Goal: Task Accomplishment & Management: Manage account settings

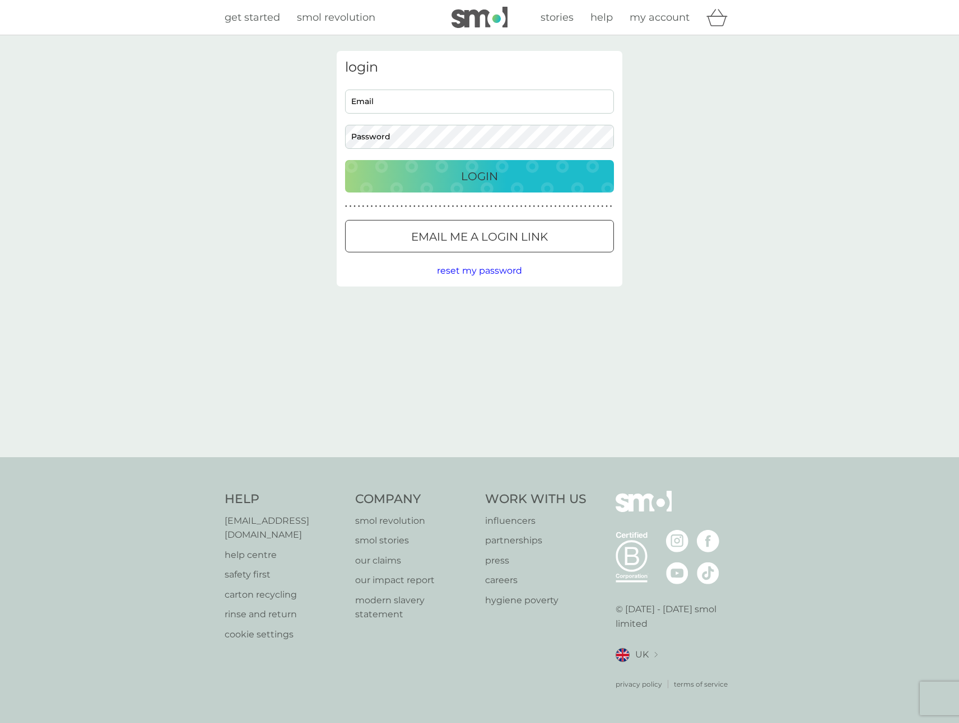
type input "[EMAIL_ADDRESS][DOMAIN_NAME]"
click at [577, 176] on div "Login" at bounding box center [479, 176] width 246 height 18
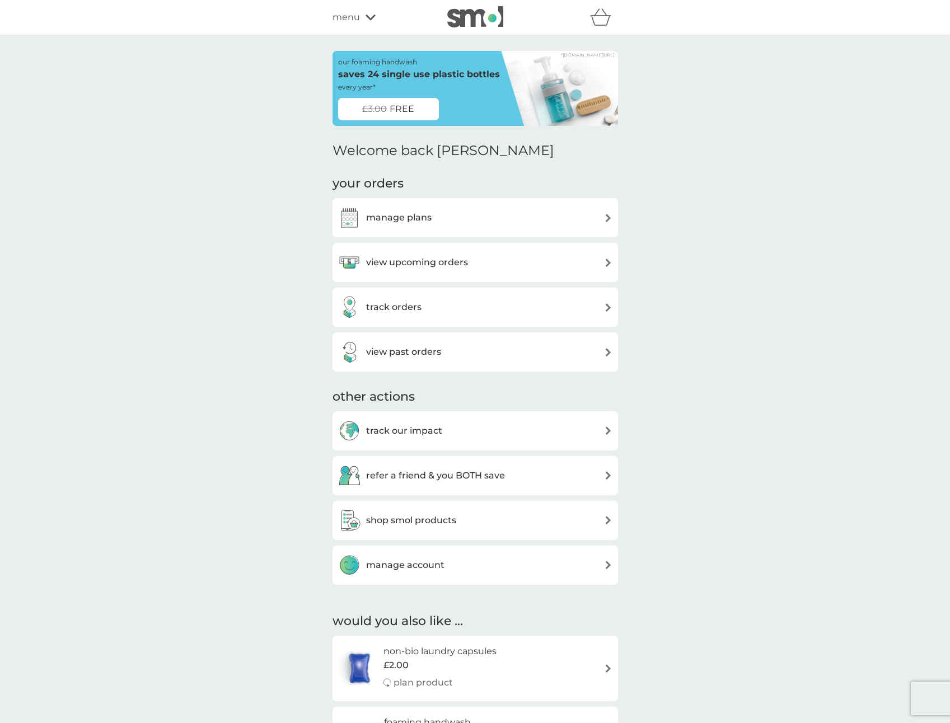
click at [534, 353] on div "view past orders" at bounding box center [475, 352] width 274 height 22
click at [549, 567] on div "manage account" at bounding box center [475, 565] width 274 height 22
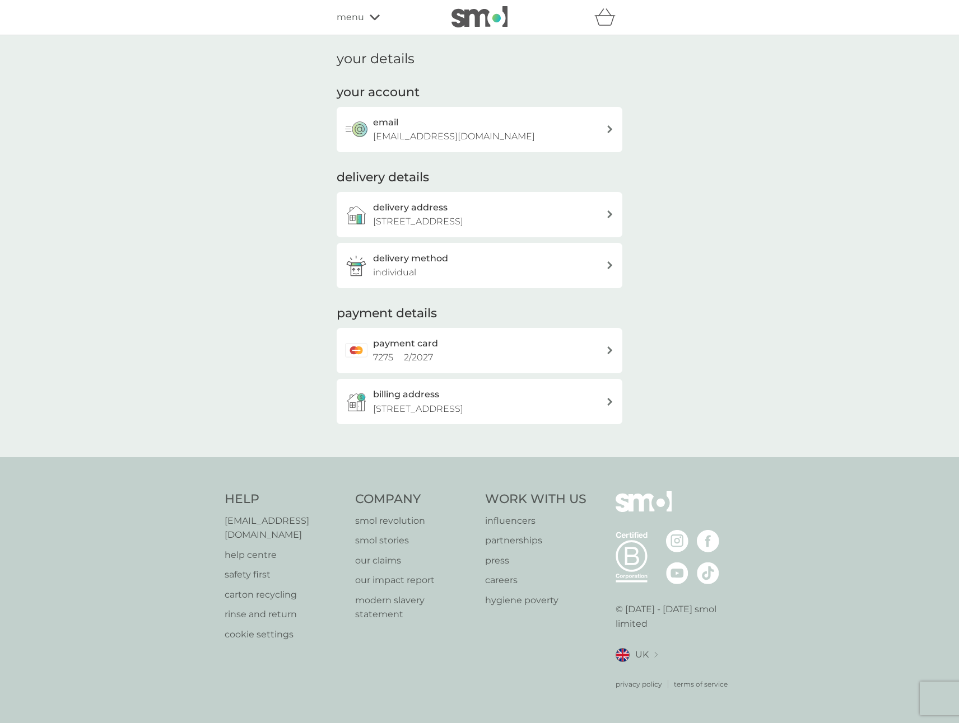
click at [609, 126] on icon at bounding box center [609, 129] width 5 height 8
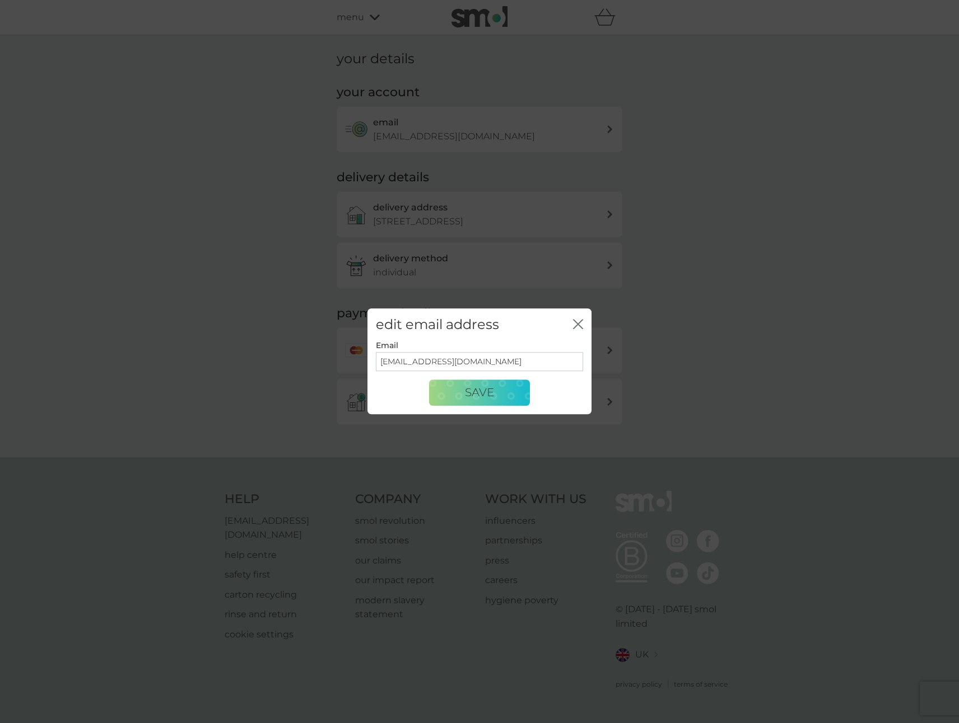
click at [573, 325] on icon "close" at bounding box center [578, 324] width 10 height 10
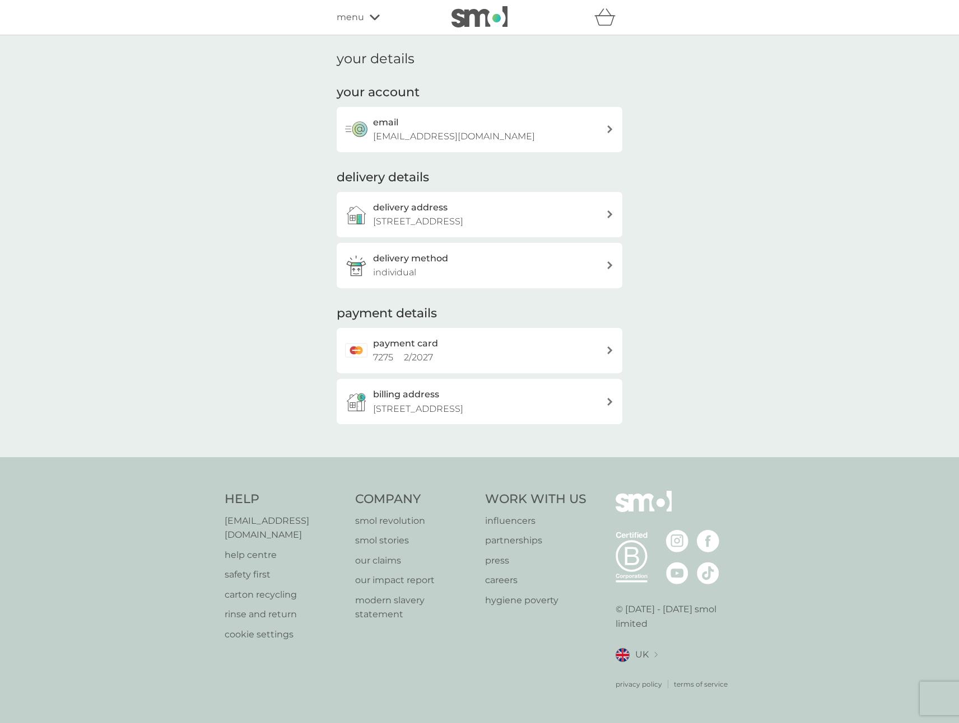
click at [370, 15] on icon at bounding box center [375, 18] width 10 height 6
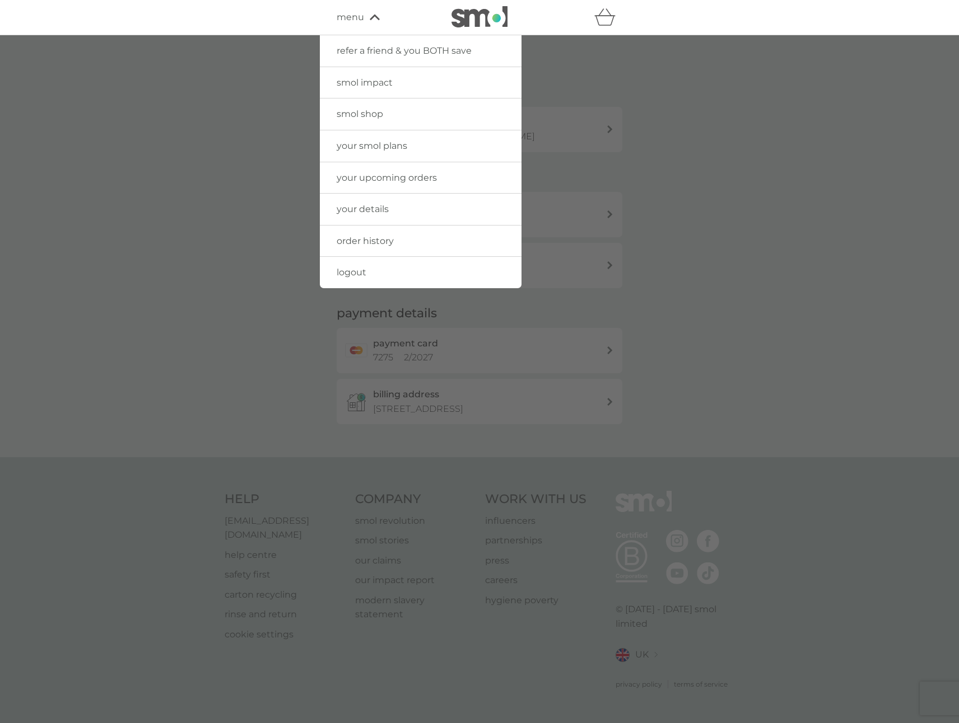
click at [374, 242] on span "order history" at bounding box center [365, 241] width 57 height 11
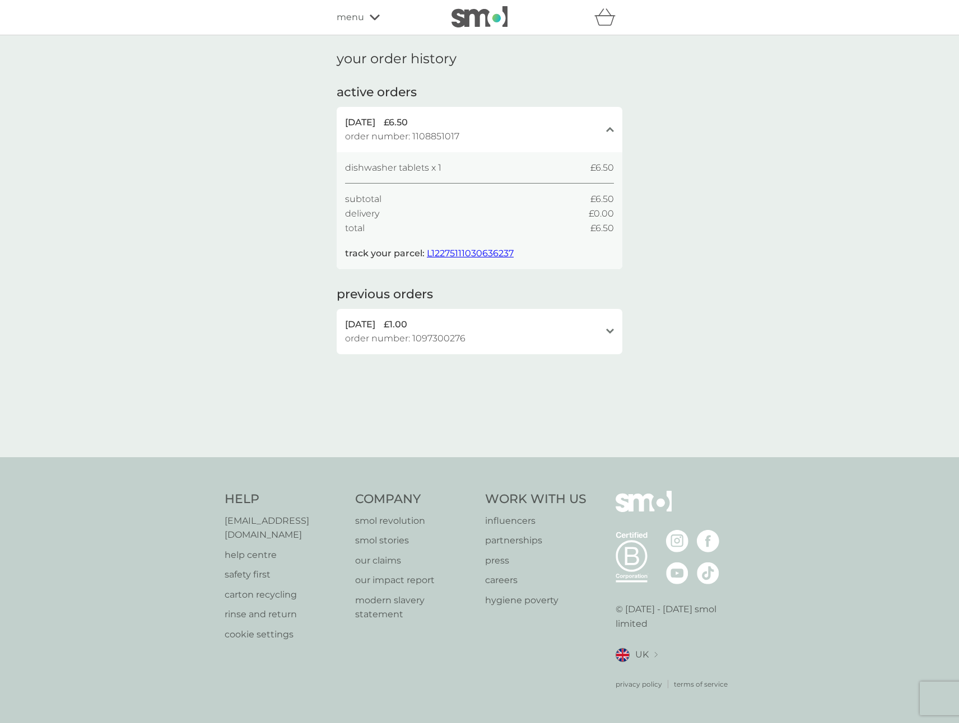
click at [131, 21] on div "refer a friend & you BOTH save smol impact smol shop your smol plans your upcom…" at bounding box center [479, 17] width 959 height 35
click at [610, 332] on icon at bounding box center [610, 331] width 8 height 5
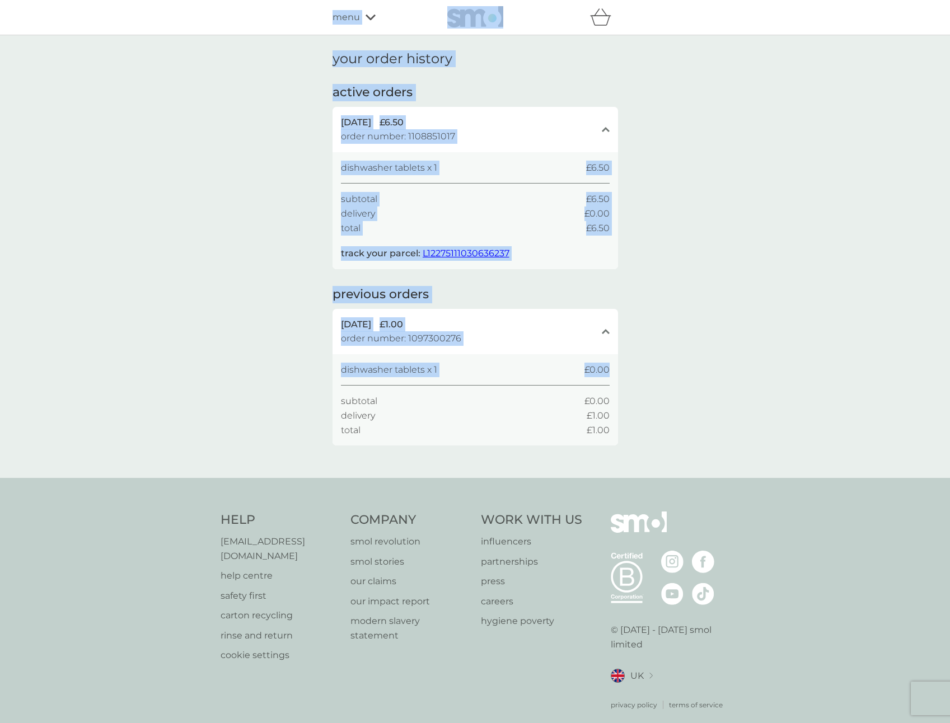
drag, startPoint x: 197, startPoint y: 4, endPoint x: 741, endPoint y: 380, distance: 661.4
click at [741, 380] on div "refer a friend & you BOTH save smol impact smol shop your smol plans your upcom…" at bounding box center [475, 372] width 950 height 744
click at [608, 105] on div "active orders 17 Sep 2025 £6.50 order number: 1108851017 close dishwasher table…" at bounding box center [476, 176] width 286 height 185
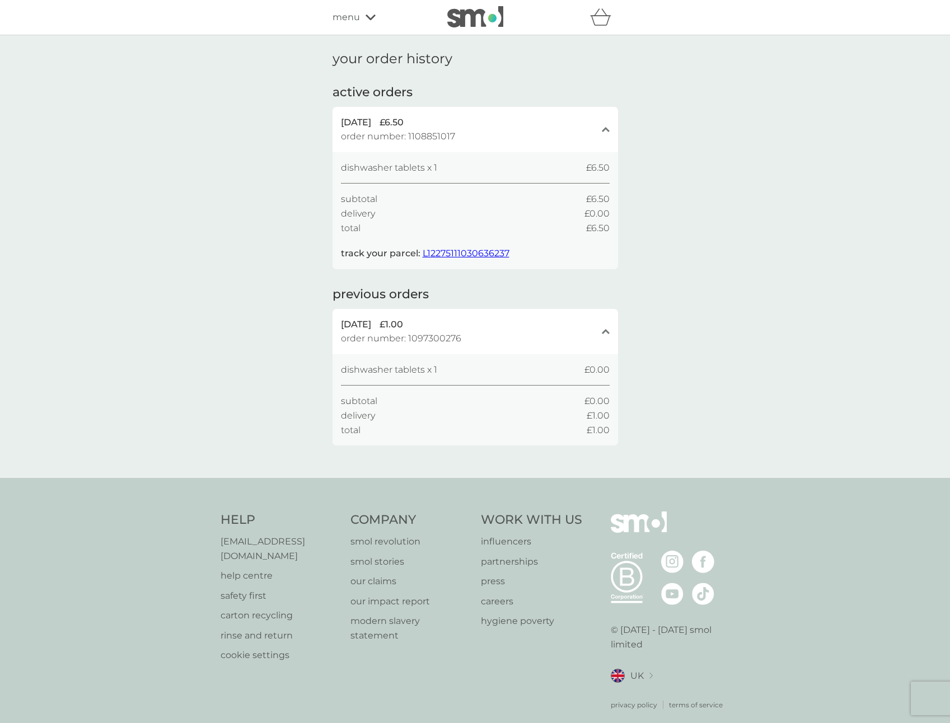
click at [367, 16] on icon at bounding box center [371, 18] width 10 height 6
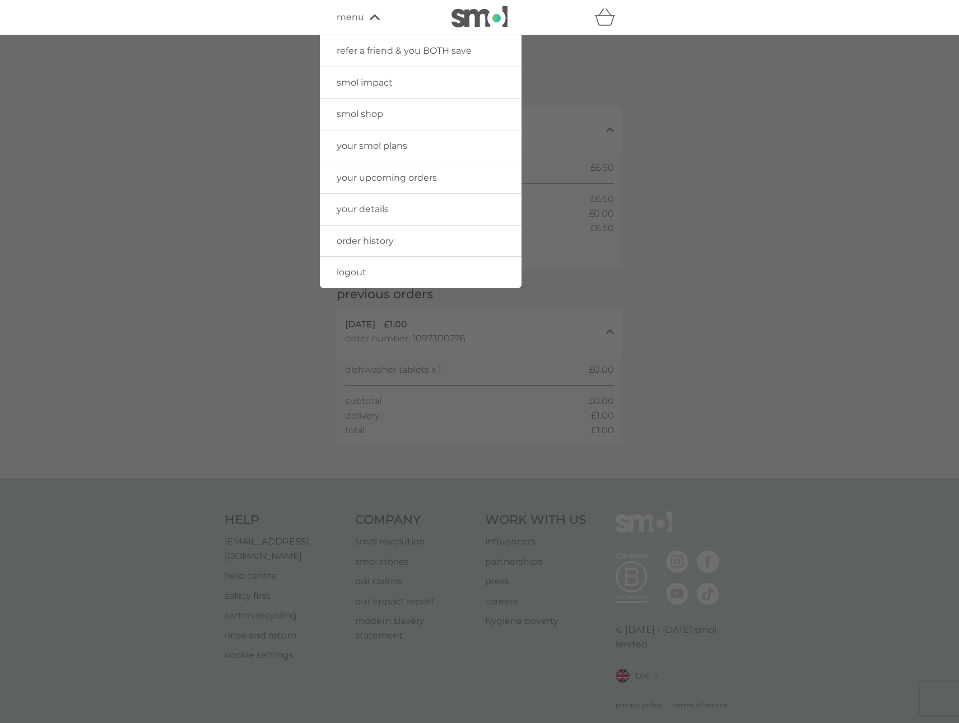
click at [355, 274] on span "logout" at bounding box center [352, 272] width 30 height 11
